Goal: Task Accomplishment & Management: Manage account settings

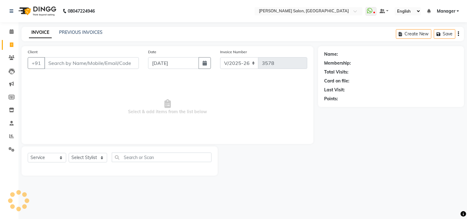
select select "7229"
select select "service"
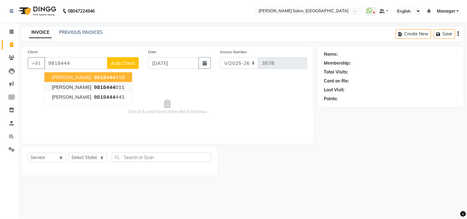
click at [101, 90] on ngb-highlight "9818444 011" at bounding box center [109, 87] width 32 height 6
type input "9818444011"
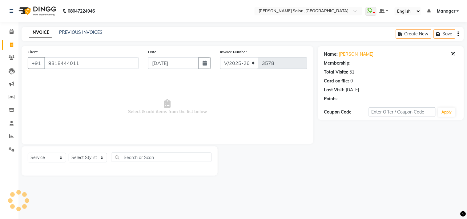
select select "1: Object"
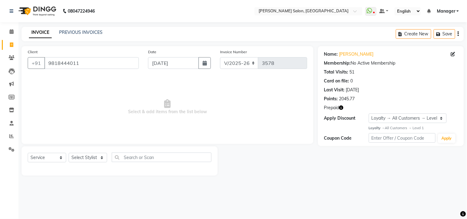
click at [341, 108] on icon "button" at bounding box center [341, 108] width 4 height 4
click at [98, 159] on select "Select Stylist [PERSON_NAME] Divya [PERSON_NAME] [PERSON_NAME] [PERSON_NAME] PE…" at bounding box center [88, 158] width 38 height 10
select select "65237"
click at [69, 153] on select "Select Stylist [PERSON_NAME] Divya [PERSON_NAME] [PERSON_NAME] [PERSON_NAME] PE…" at bounding box center [88, 158] width 38 height 10
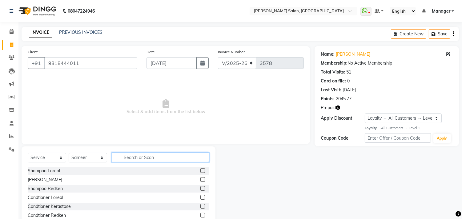
click at [142, 159] on input "text" at bounding box center [161, 158] width 98 height 10
type input "cut"
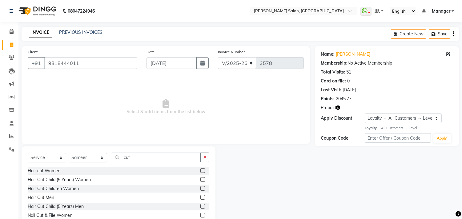
click at [200, 198] on label at bounding box center [202, 197] width 5 height 5
click at [200, 198] on input "checkbox" at bounding box center [202, 198] width 4 height 4
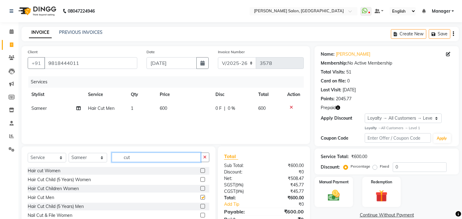
click at [177, 158] on input "cut" at bounding box center [156, 158] width 89 height 10
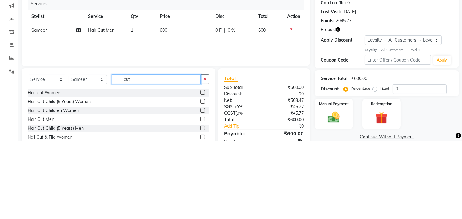
checkbox input "false"
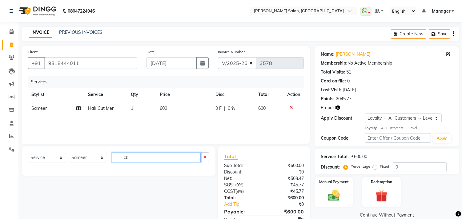
type input "c"
type input "bea"
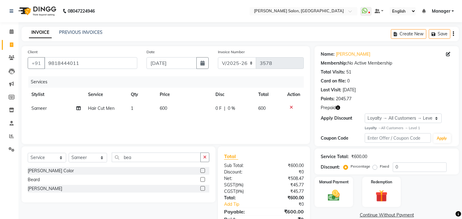
click at [338, 108] on icon "button" at bounding box center [338, 108] width 4 height 4
click at [202, 191] on label at bounding box center [202, 188] width 5 height 5
click at [202, 191] on input "checkbox" at bounding box center [202, 189] width 4 height 4
checkbox input "false"
click at [382, 196] on img at bounding box center [381, 196] width 19 height 15
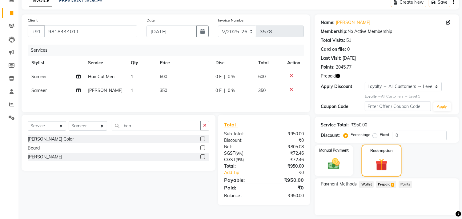
scroll to position [50, 0]
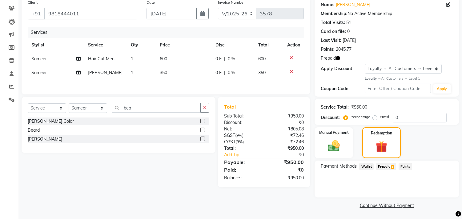
click at [386, 165] on span "Prepaid 1" at bounding box center [386, 166] width 20 height 7
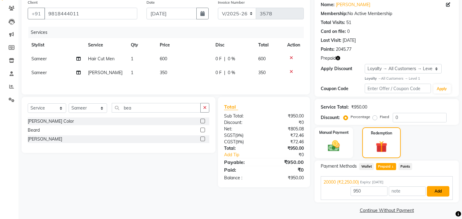
click at [437, 192] on button "Add" at bounding box center [438, 191] width 22 height 10
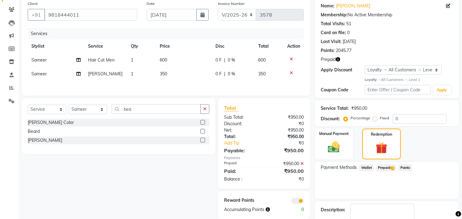
scroll to position [84, 0]
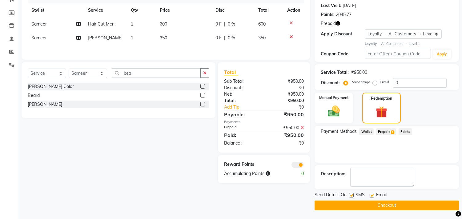
click at [402, 207] on button "Checkout" at bounding box center [387, 206] width 144 height 10
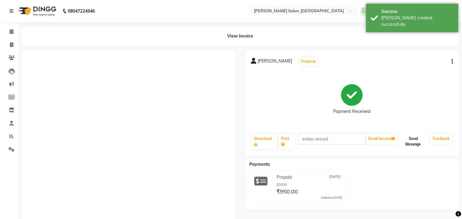
click at [417, 145] on button "Send Message" at bounding box center [413, 142] width 29 height 16
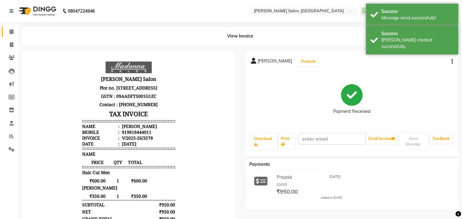
click at [13, 33] on icon at bounding box center [12, 31] width 4 height 5
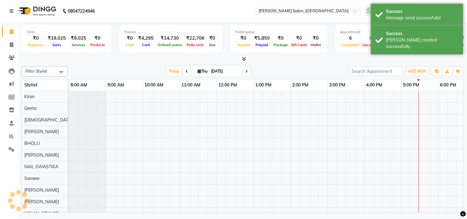
scroll to position [0, 85]
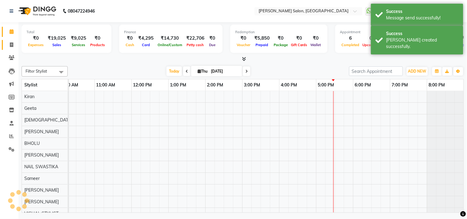
click at [11, 46] on icon at bounding box center [11, 44] width 3 height 5
select select "service"
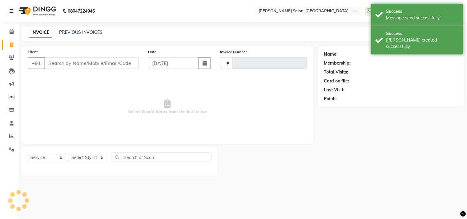
type input "3579"
click at [11, 31] on icon at bounding box center [12, 31] width 4 height 5
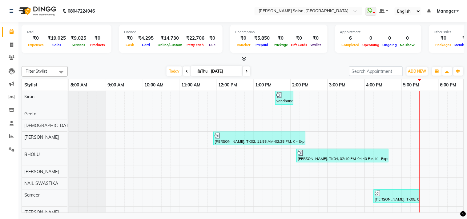
drag, startPoint x: 127, startPoint y: 83, endPoint x: 140, endPoint y: 82, distance: 12.9
click at [8, 44] on span at bounding box center [11, 45] width 11 height 7
select select "service"
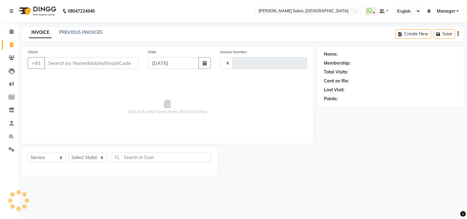
type input "3579"
select select "7229"
click at [244, 102] on span "Select & add items from the list below" at bounding box center [168, 107] width 280 height 62
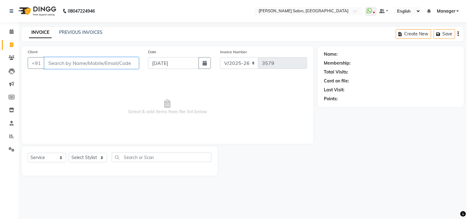
click at [99, 62] on input "Client" at bounding box center [91, 63] width 95 height 12
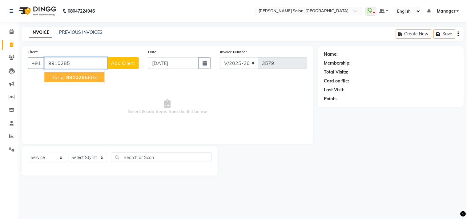
click at [87, 75] on ngb-highlight "9910285 603" at bounding box center [81, 77] width 32 height 6
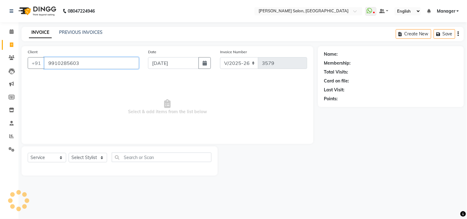
type input "9910285603"
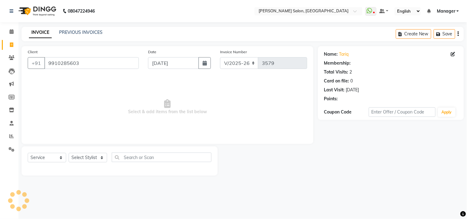
select select "1: Object"
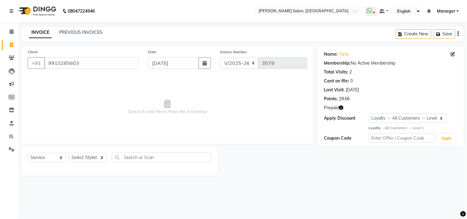
click at [340, 110] on icon "button" at bounding box center [341, 108] width 4 height 4
click at [99, 160] on select "Select Stylist [PERSON_NAME] Divya [PERSON_NAME] [PERSON_NAME] [PERSON_NAME] PE…" at bounding box center [88, 158] width 38 height 10
select select "61925"
click at [69, 153] on select "Select Stylist [PERSON_NAME] Divya [PERSON_NAME] [PERSON_NAME] [PERSON_NAME] PE…" at bounding box center [88, 158] width 38 height 10
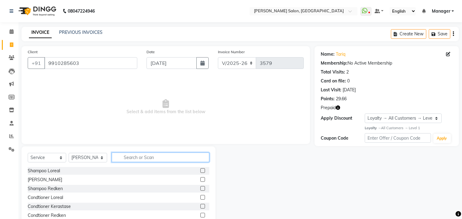
click at [143, 155] on input "text" at bounding box center [161, 158] width 98 height 10
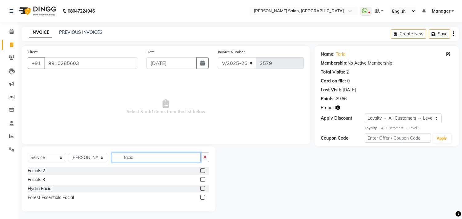
type input "facia"
click at [203, 180] on label at bounding box center [202, 179] width 5 height 5
click at [203, 180] on input "checkbox" at bounding box center [202, 180] width 4 height 4
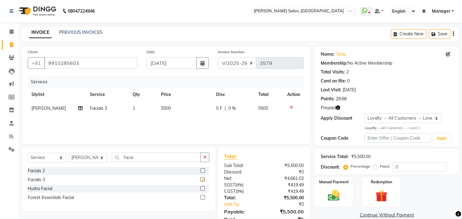
checkbox input "false"
click at [290, 108] on icon at bounding box center [291, 107] width 3 height 4
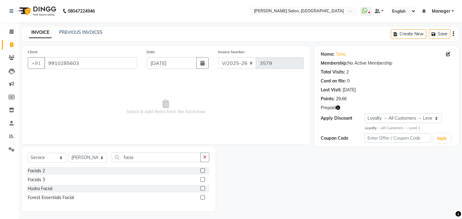
click at [204, 170] on label at bounding box center [202, 170] width 5 height 5
click at [204, 170] on input "checkbox" at bounding box center [202, 171] width 4 height 4
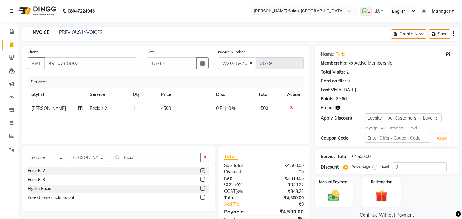
checkbox input "false"
click at [183, 113] on td "4500" at bounding box center [184, 109] width 55 height 14
select select "61925"
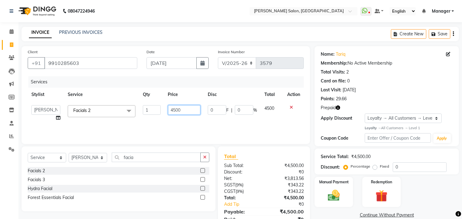
click at [186, 110] on input "4500" at bounding box center [184, 110] width 32 height 10
type input "4"
type input "3500"
click at [226, 123] on div "Services Stylist Service Qty Price Disc Total Action [PERSON_NAME] Divya [PERSO…" at bounding box center [166, 107] width 276 height 62
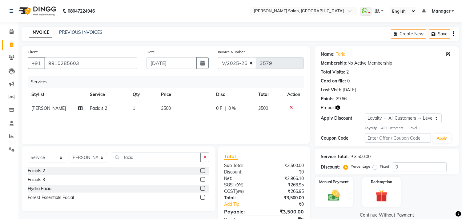
click at [338, 109] on icon "button" at bounding box center [338, 108] width 4 height 4
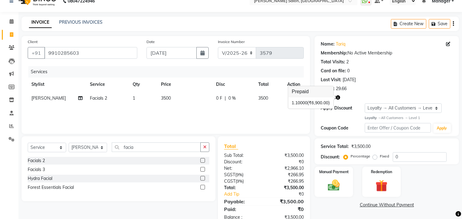
scroll to position [18, 0]
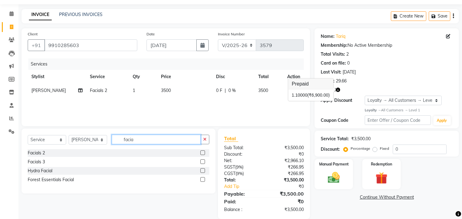
click at [150, 140] on input "facia" at bounding box center [156, 140] width 89 height 10
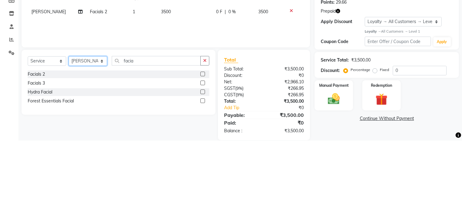
click at [105, 143] on select "Select Stylist [PERSON_NAME] Divya [PERSON_NAME] [PERSON_NAME] [PERSON_NAME] PE…" at bounding box center [88, 140] width 38 height 10
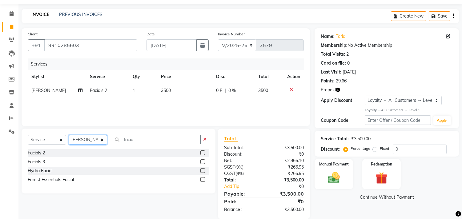
select select "61919"
click at [69, 135] on select "Select Stylist [PERSON_NAME] Divya [PERSON_NAME] [PERSON_NAME] [PERSON_NAME] PE…" at bounding box center [88, 140] width 38 height 10
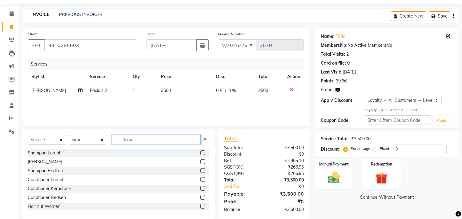
click at [162, 142] on input "facia" at bounding box center [156, 140] width 89 height 10
type input "f"
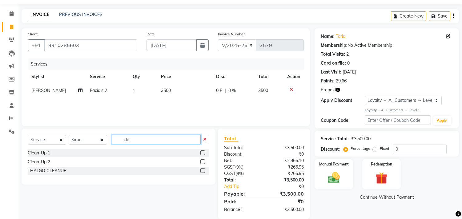
type input "cle"
click at [203, 162] on label at bounding box center [202, 161] width 5 height 5
click at [203, 162] on input "checkbox" at bounding box center [202, 162] width 4 height 4
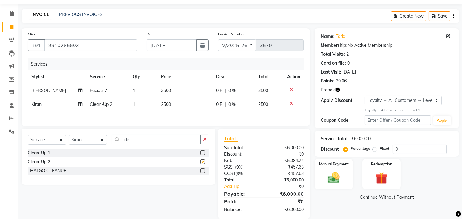
checkbox input "false"
click at [166, 139] on input "cle" at bounding box center [156, 140] width 89 height 10
type input "c"
type input "d tan"
click at [203, 154] on label at bounding box center [202, 153] width 5 height 5
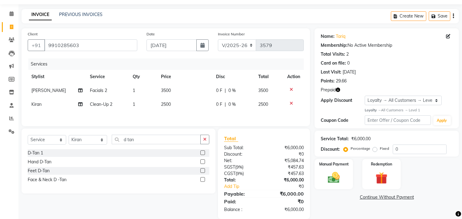
click at [203, 154] on input "checkbox" at bounding box center [202, 153] width 4 height 4
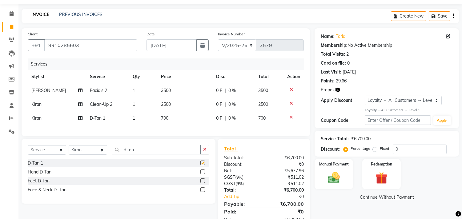
checkbox input "false"
click at [157, 155] on input "d tan" at bounding box center [156, 150] width 89 height 10
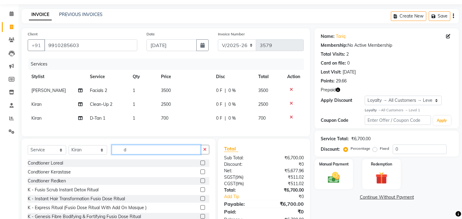
type input "d"
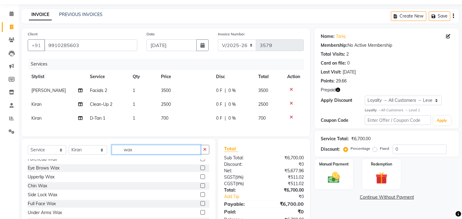
scroll to position [13, 0]
type input "wax"
click at [200, 188] on label at bounding box center [202, 186] width 5 height 5
click at [200, 188] on input "checkbox" at bounding box center [202, 186] width 4 height 4
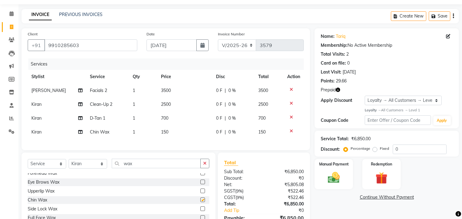
checkbox input "false"
click at [178, 134] on td "150" at bounding box center [184, 132] width 55 height 14
select select "61919"
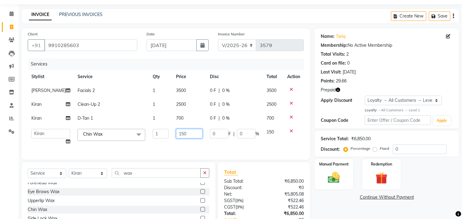
click at [181, 135] on input "150" at bounding box center [189, 134] width 26 height 10
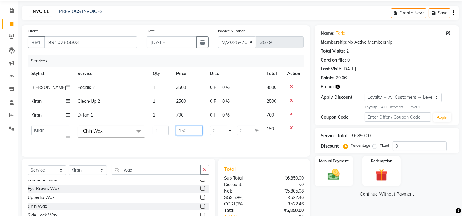
scroll to position [18, 0]
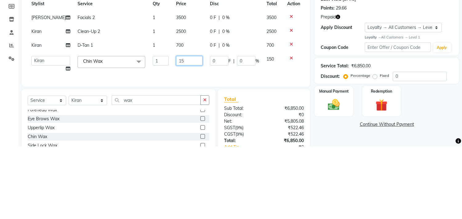
type input "1"
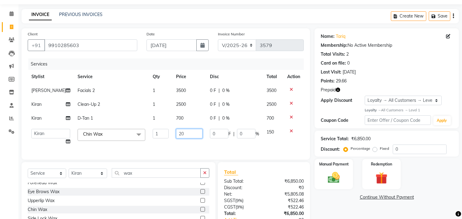
type input "200"
click at [211, 147] on div "Services Stylist Service Qty Price Disc Total Action [PERSON_NAME] Facials 2 1 …" at bounding box center [166, 105] width 276 height 95
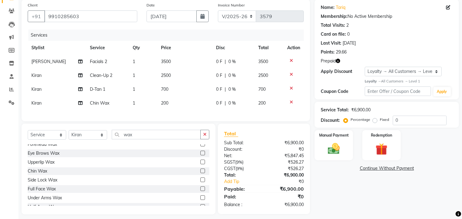
scroll to position [50, 0]
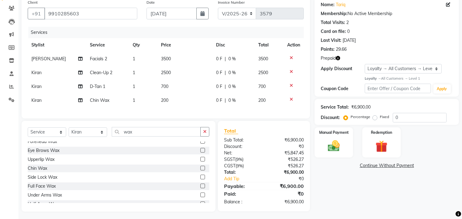
click at [336, 57] on icon "button" at bounding box center [338, 58] width 4 height 4
click at [383, 150] on img at bounding box center [381, 146] width 20 height 15
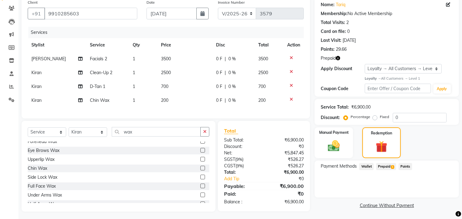
click at [381, 169] on span "Prepaid 1" at bounding box center [386, 166] width 20 height 7
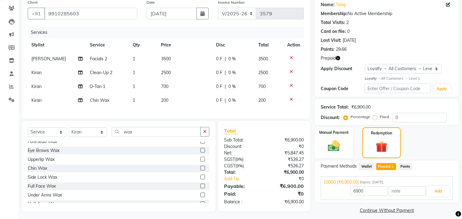
scroll to position [56, 0]
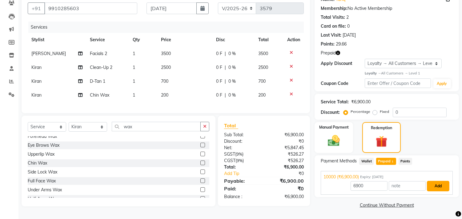
click at [438, 184] on button "Add" at bounding box center [438, 186] width 22 height 10
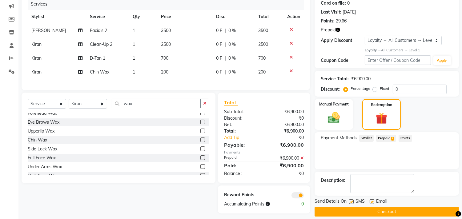
scroll to position [87, 0]
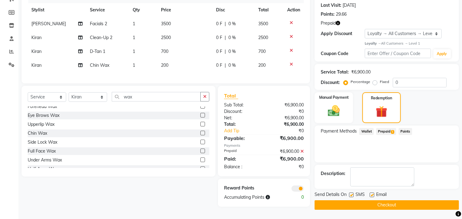
click at [400, 205] on button "Checkout" at bounding box center [387, 205] width 144 height 10
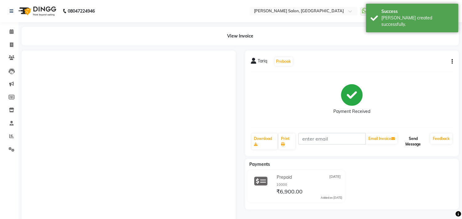
click at [416, 141] on button "Send Message" at bounding box center [413, 142] width 29 height 16
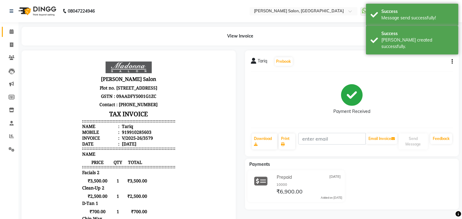
click at [11, 33] on icon at bounding box center [12, 31] width 4 height 5
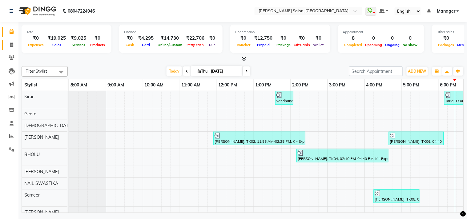
click at [13, 45] on icon at bounding box center [11, 44] width 3 height 5
select select "service"
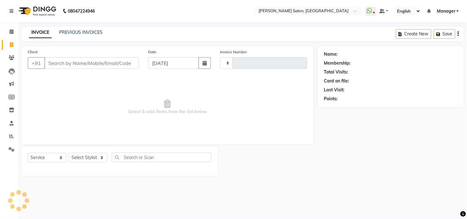
type input "3580"
select select "7229"
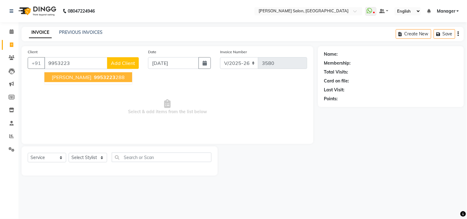
click at [113, 79] on ngb-highlight "9953223 288" at bounding box center [109, 77] width 32 height 6
type input "9953223288"
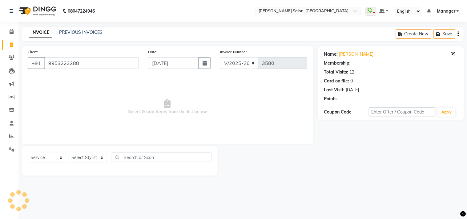
select select "1: Object"
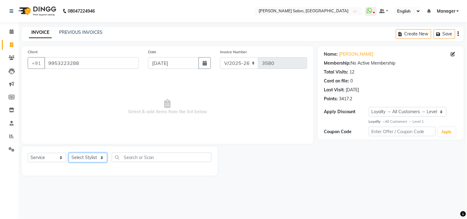
click at [102, 160] on select "Select Stylist [PERSON_NAME] Divya [PERSON_NAME] [PERSON_NAME] [PERSON_NAME] PE…" at bounding box center [88, 158] width 38 height 10
select select "61925"
click at [69, 153] on select "Select Stylist [PERSON_NAME] Divya [PERSON_NAME] [PERSON_NAME] [PERSON_NAME] PE…" at bounding box center [88, 158] width 38 height 10
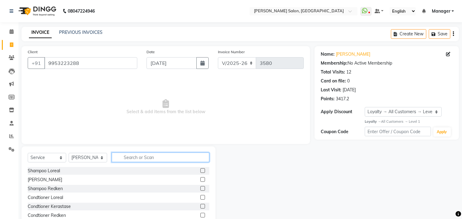
click at [142, 158] on input "text" at bounding box center [161, 158] width 98 height 10
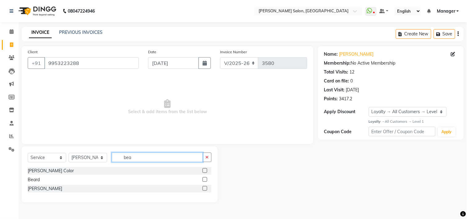
type input "bea"
click at [205, 189] on label at bounding box center [205, 188] width 5 height 5
click at [205, 189] on input "checkbox" at bounding box center [205, 189] width 4 height 4
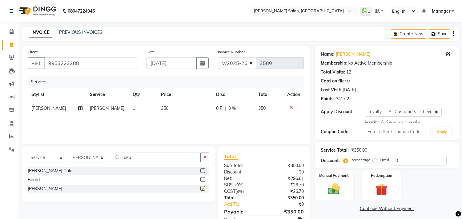
checkbox input "false"
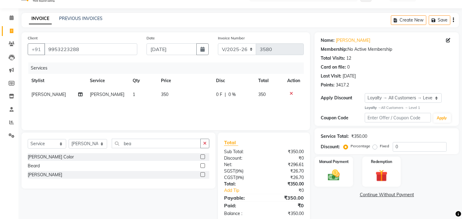
scroll to position [27, 0]
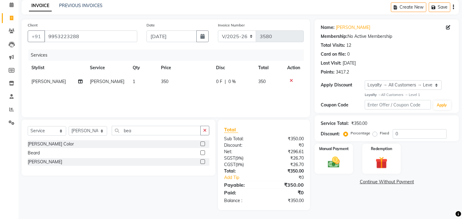
click at [334, 162] on img at bounding box center [333, 162] width 19 height 14
click at [427, 182] on span "UPI" at bounding box center [426, 182] width 10 height 7
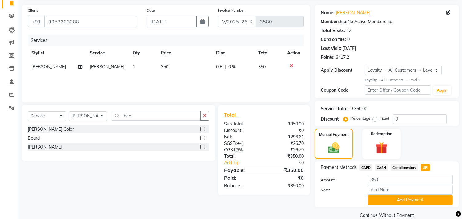
scroll to position [47, 0]
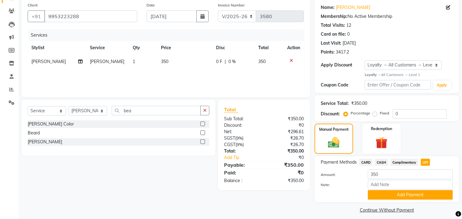
click at [368, 161] on span "CARD" at bounding box center [365, 162] width 13 height 7
click at [413, 197] on button "Add Payment" at bounding box center [410, 195] width 85 height 10
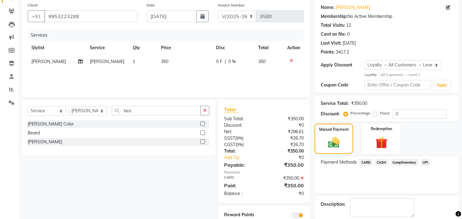
scroll to position [78, 0]
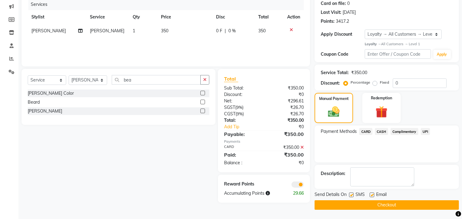
click at [397, 208] on button "Checkout" at bounding box center [387, 205] width 144 height 10
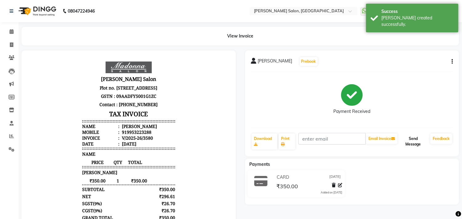
click at [408, 143] on button "Send Message" at bounding box center [413, 142] width 29 height 16
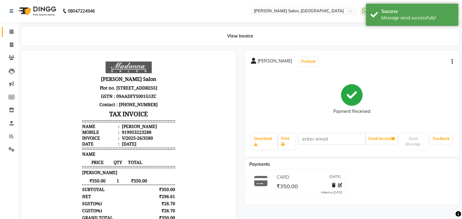
click at [11, 31] on icon at bounding box center [12, 31] width 4 height 5
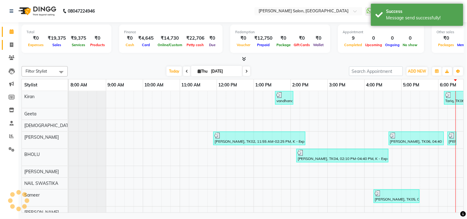
click at [10, 46] on icon at bounding box center [11, 44] width 3 height 5
select select "service"
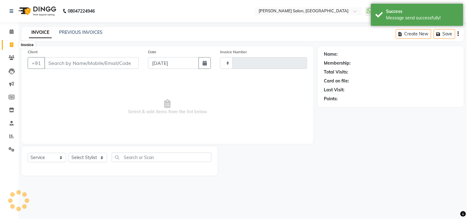
type input "3581"
select select "7229"
click at [6, 35] on link "Calendar" at bounding box center [9, 32] width 15 height 10
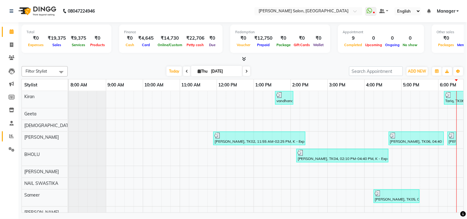
click at [6, 137] on span at bounding box center [11, 136] width 11 height 7
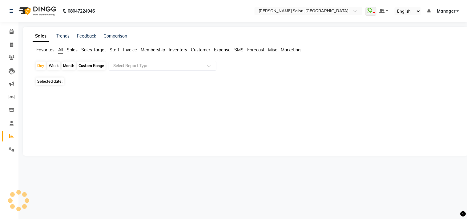
click at [115, 51] on span "Staff" at bounding box center [115, 50] width 10 height 6
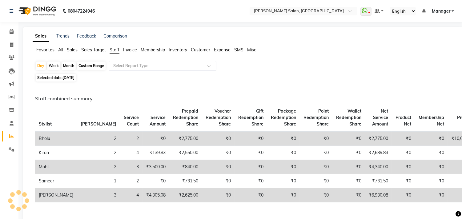
click at [211, 66] on span at bounding box center [211, 68] width 8 height 6
click at [304, 67] on div "Day Week Month Custom Range Select Report Type No items found" at bounding box center [243, 66] width 416 height 11
click at [11, 32] on icon at bounding box center [12, 31] width 4 height 5
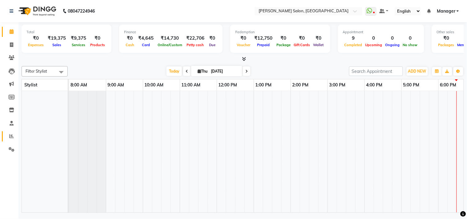
click at [10, 139] on span at bounding box center [11, 136] width 11 height 7
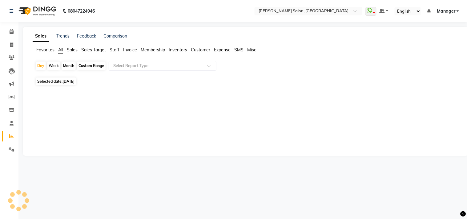
click at [117, 50] on span "Staff" at bounding box center [115, 50] width 10 height 6
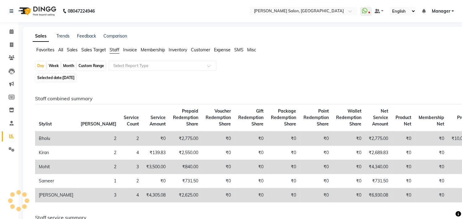
click at [67, 76] on span "[DATE]" at bounding box center [69, 77] width 12 height 5
select select "9"
select select "2025"
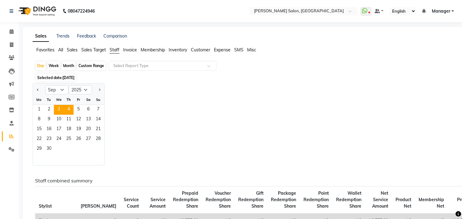
click at [54, 110] on span "3" at bounding box center [59, 110] width 10 height 10
click at [211, 66] on span at bounding box center [211, 68] width 8 height 6
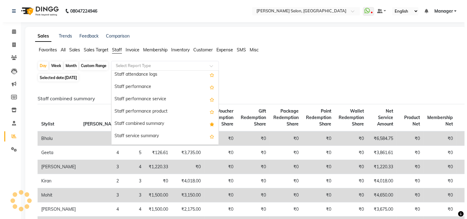
scroll to position [97, 0]
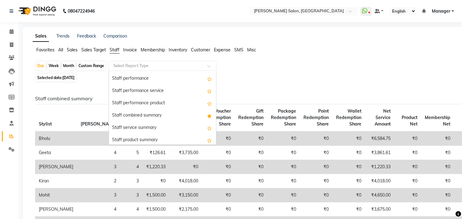
click at [152, 119] on div "Staff combined summary" at bounding box center [162, 116] width 107 height 12
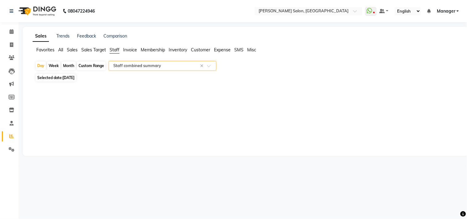
select select "csv"
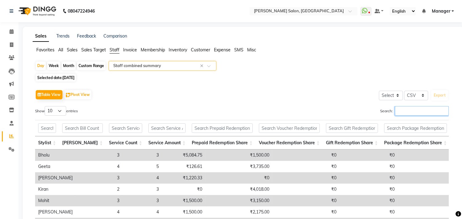
click at [416, 112] on input "Search:" at bounding box center [422, 111] width 54 height 10
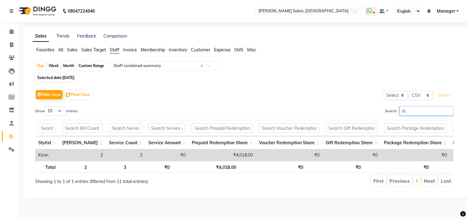
type input "kir"
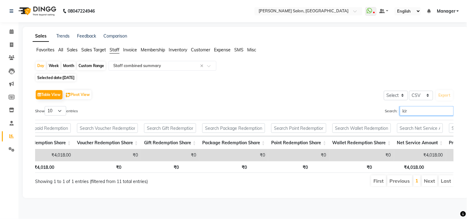
scroll to position [0, 371]
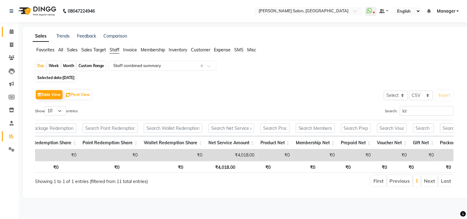
click at [11, 30] on icon at bounding box center [12, 31] width 4 height 5
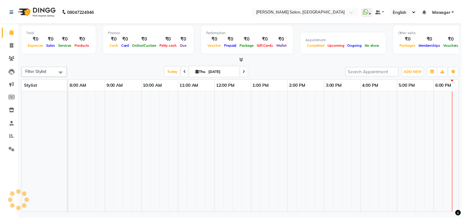
scroll to position [0, 85]
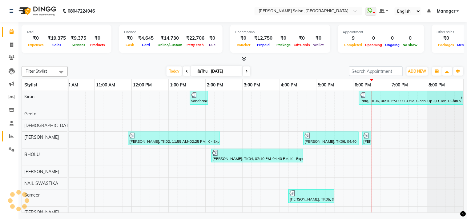
click at [11, 136] on icon at bounding box center [11, 136] width 5 height 5
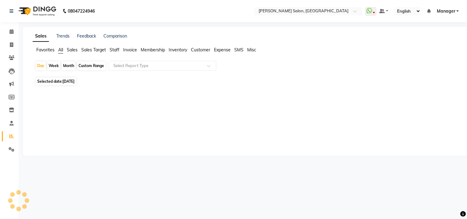
click at [115, 51] on span "Staff" at bounding box center [115, 50] width 10 height 6
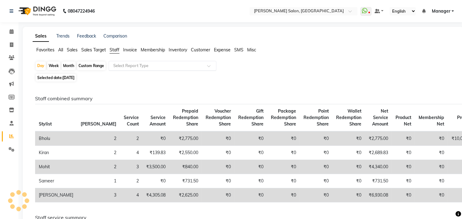
click at [209, 66] on span at bounding box center [211, 68] width 8 height 6
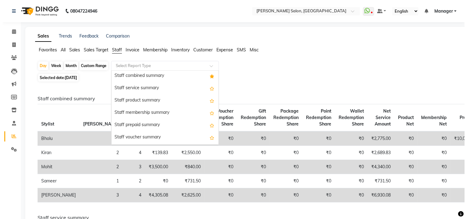
scroll to position [122, 0]
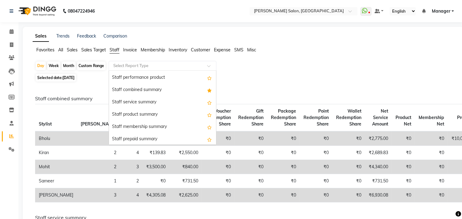
click at [160, 92] on div "Staff combined summary" at bounding box center [162, 90] width 107 height 12
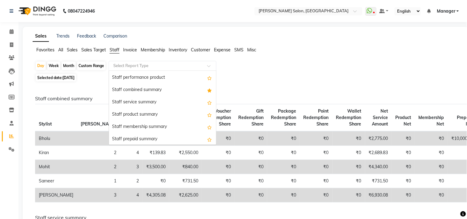
select select "csv"
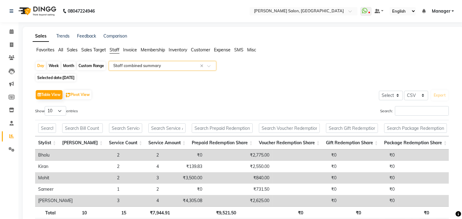
click at [322, 72] on div "Day Week Month Custom Range Select Report Type × Staff combined summary ×" at bounding box center [243, 66] width 416 height 11
click at [417, 112] on input "Search:" at bounding box center [422, 111] width 54 height 10
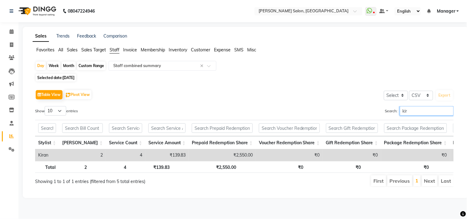
type input "kira"
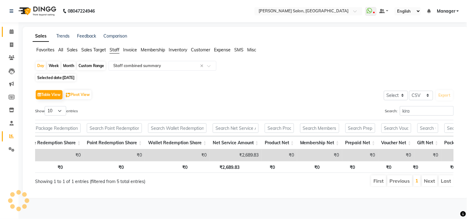
click at [11, 33] on icon at bounding box center [12, 31] width 4 height 5
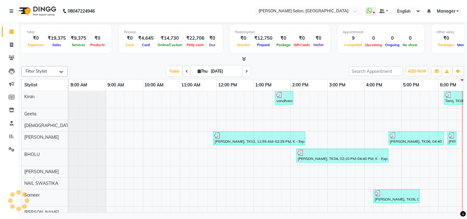
scroll to position [0, 85]
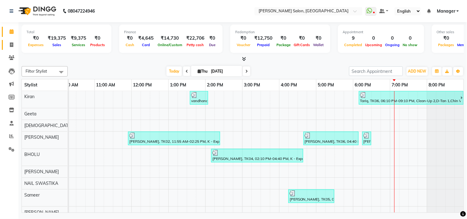
click at [10, 46] on icon at bounding box center [11, 44] width 3 height 5
select select "7229"
select select "service"
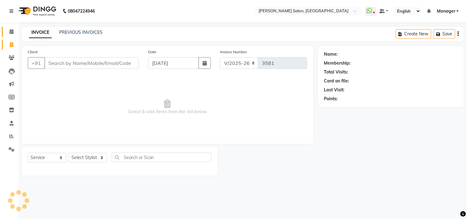
click at [11, 31] on icon at bounding box center [12, 31] width 4 height 5
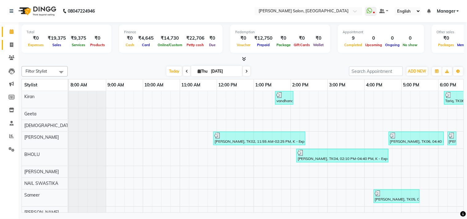
click at [14, 45] on span at bounding box center [11, 45] width 11 height 7
select select "service"
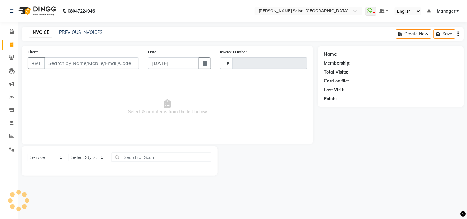
type input "3581"
select select "7229"
click at [86, 33] on link "PREVIOUS INVOICES" at bounding box center [80, 33] width 43 height 6
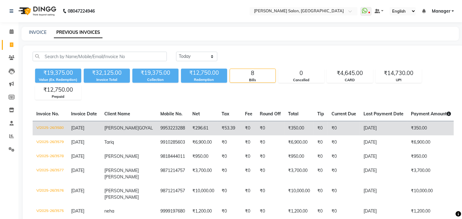
click at [458, 129] on span "CARD" at bounding box center [464, 128] width 12 height 6
